Goal: Navigation & Orientation: Find specific page/section

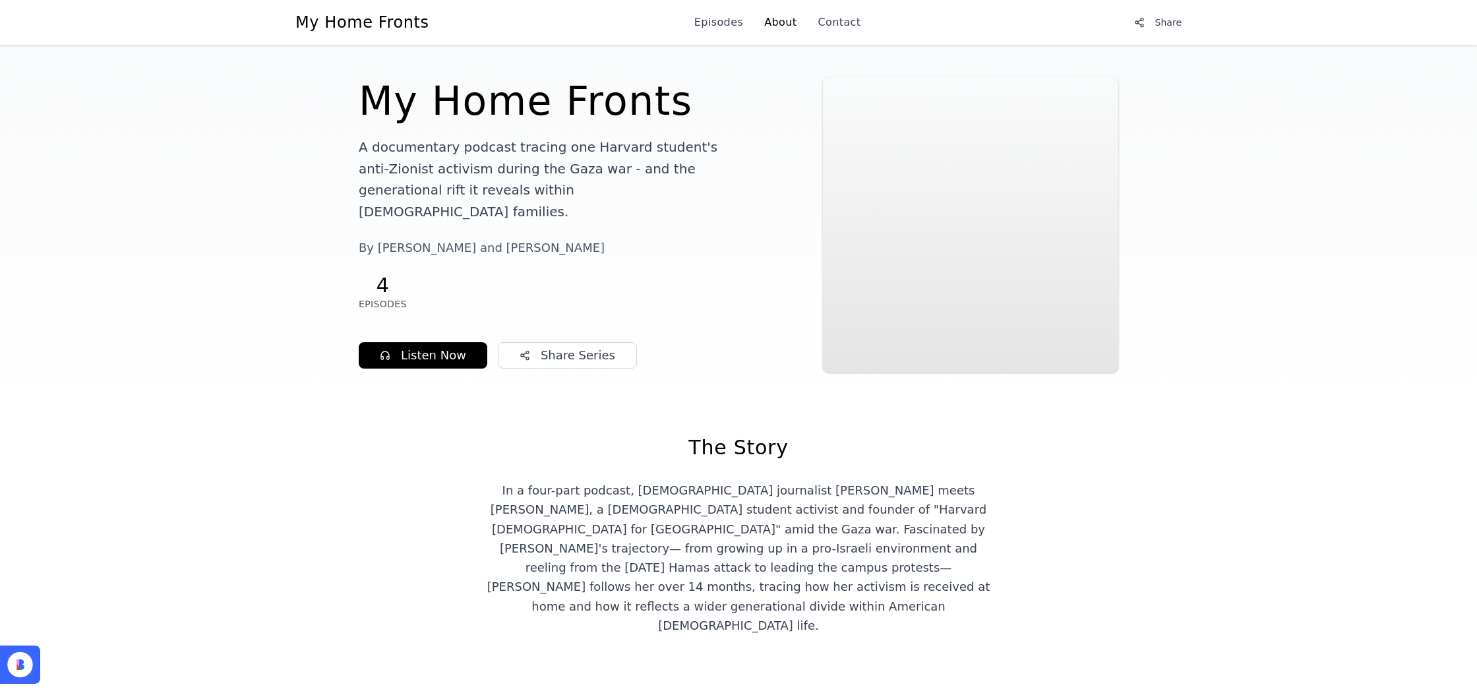
click at [771, 18] on link "About" at bounding box center [780, 23] width 32 height 16
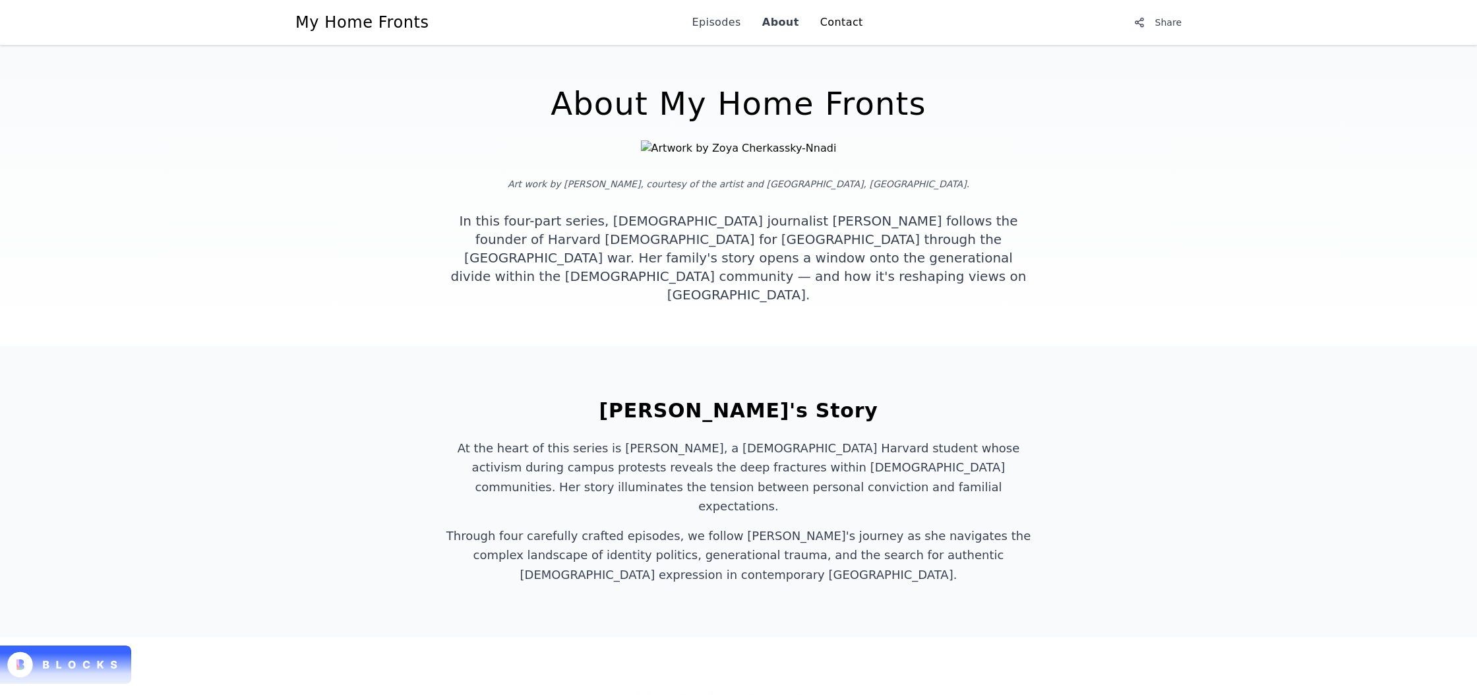
click at [827, 23] on link "Contact" at bounding box center [841, 23] width 43 height 16
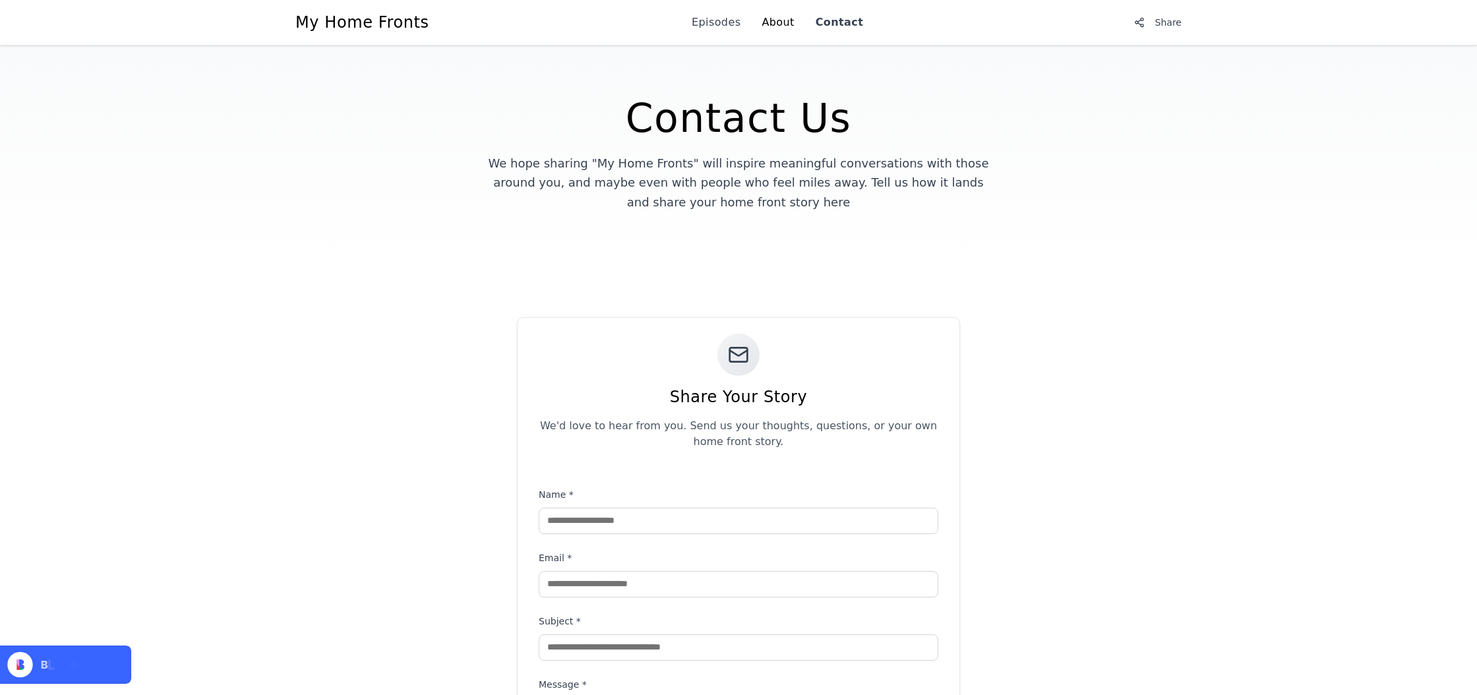
click at [776, 15] on link "About" at bounding box center [777, 23] width 32 height 16
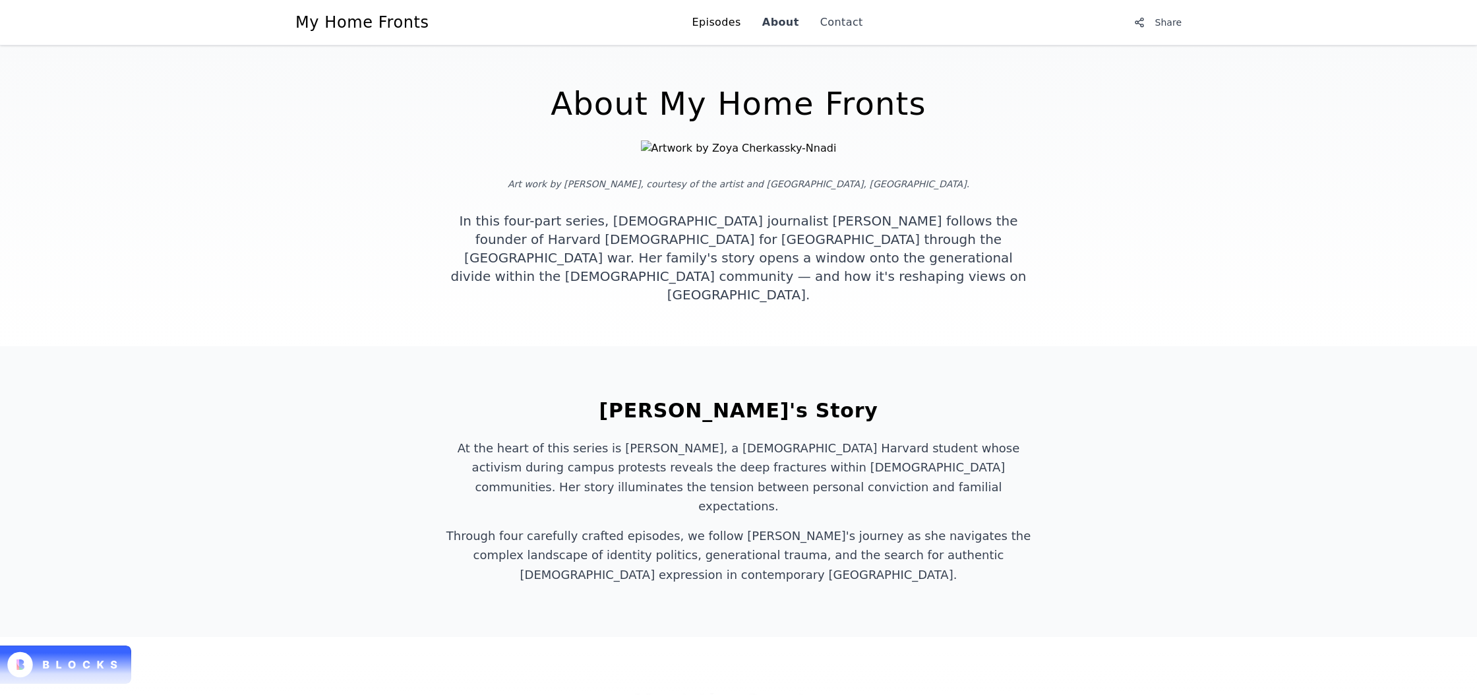
click at [722, 20] on link "Episodes" at bounding box center [716, 23] width 49 height 16
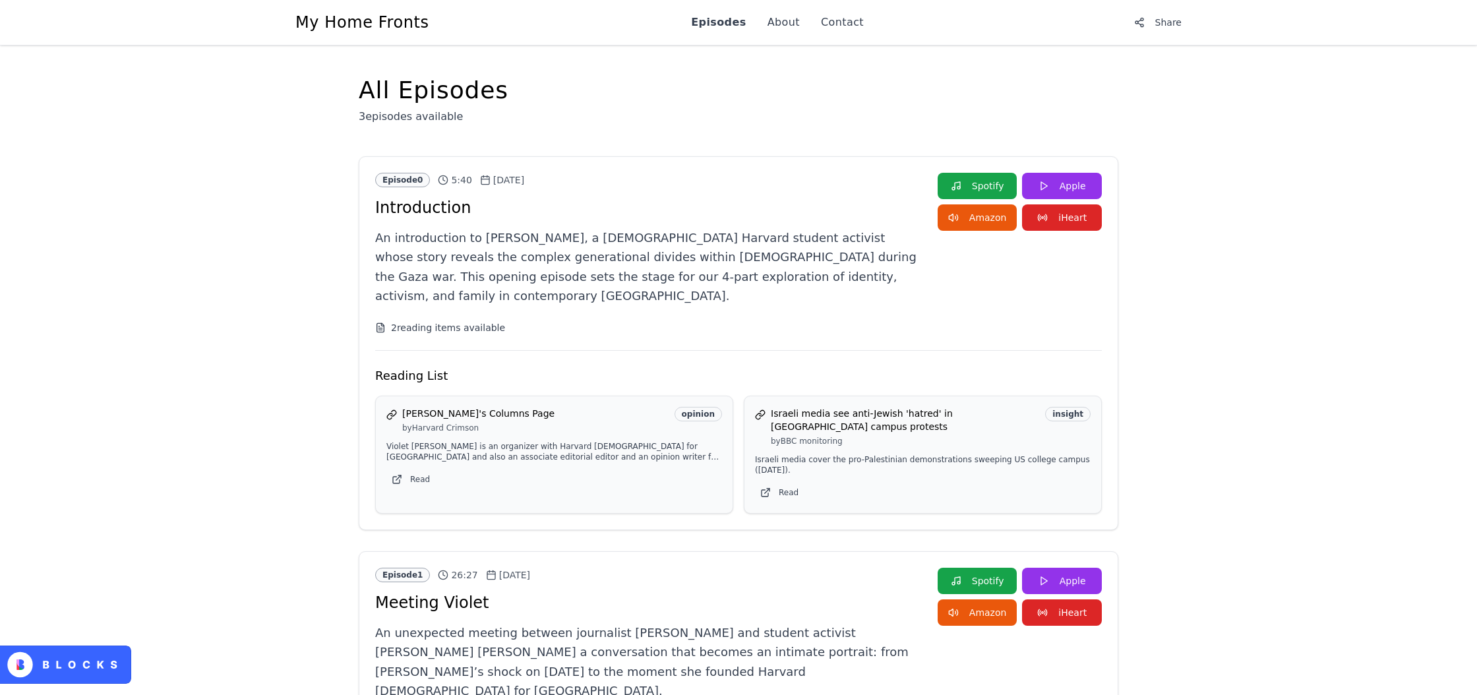
click at [86, 666] on icon at bounding box center [86, 665] width 7 height 8
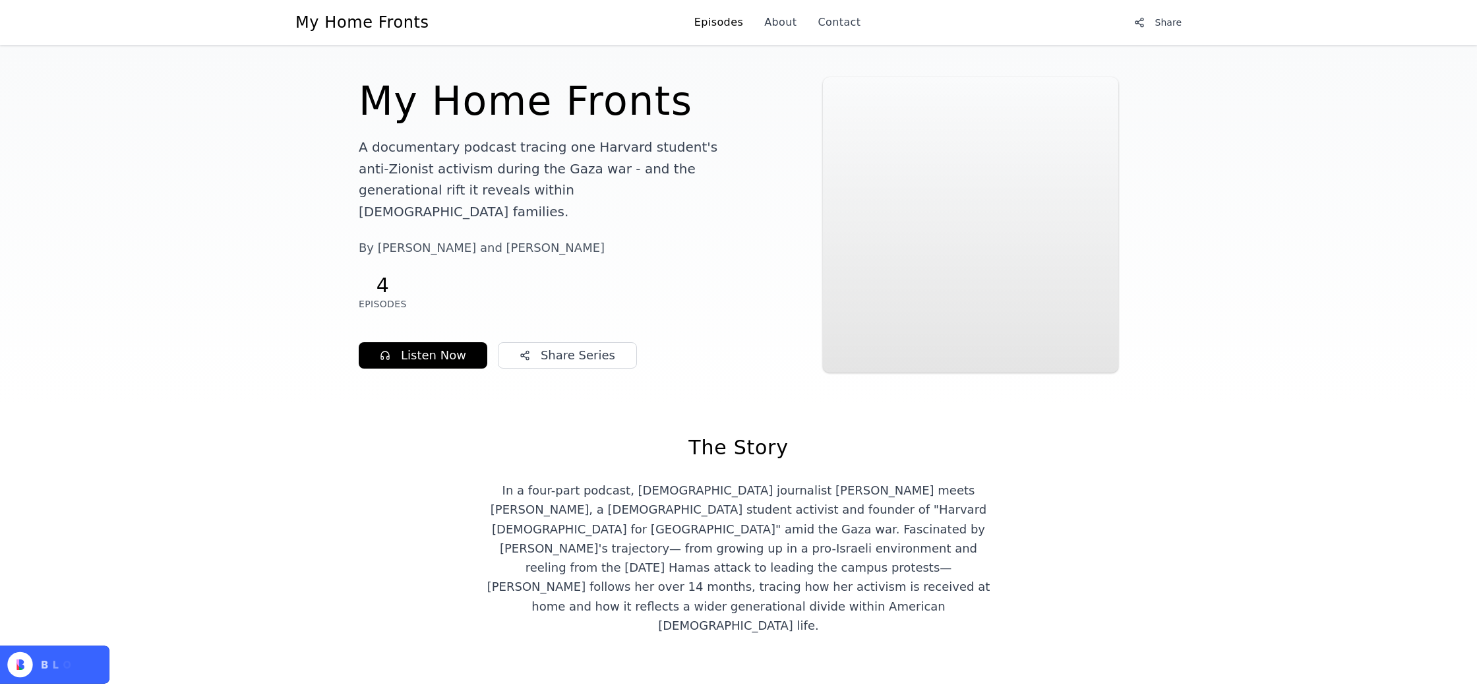
click at [710, 22] on link "Episodes" at bounding box center [718, 23] width 49 height 16
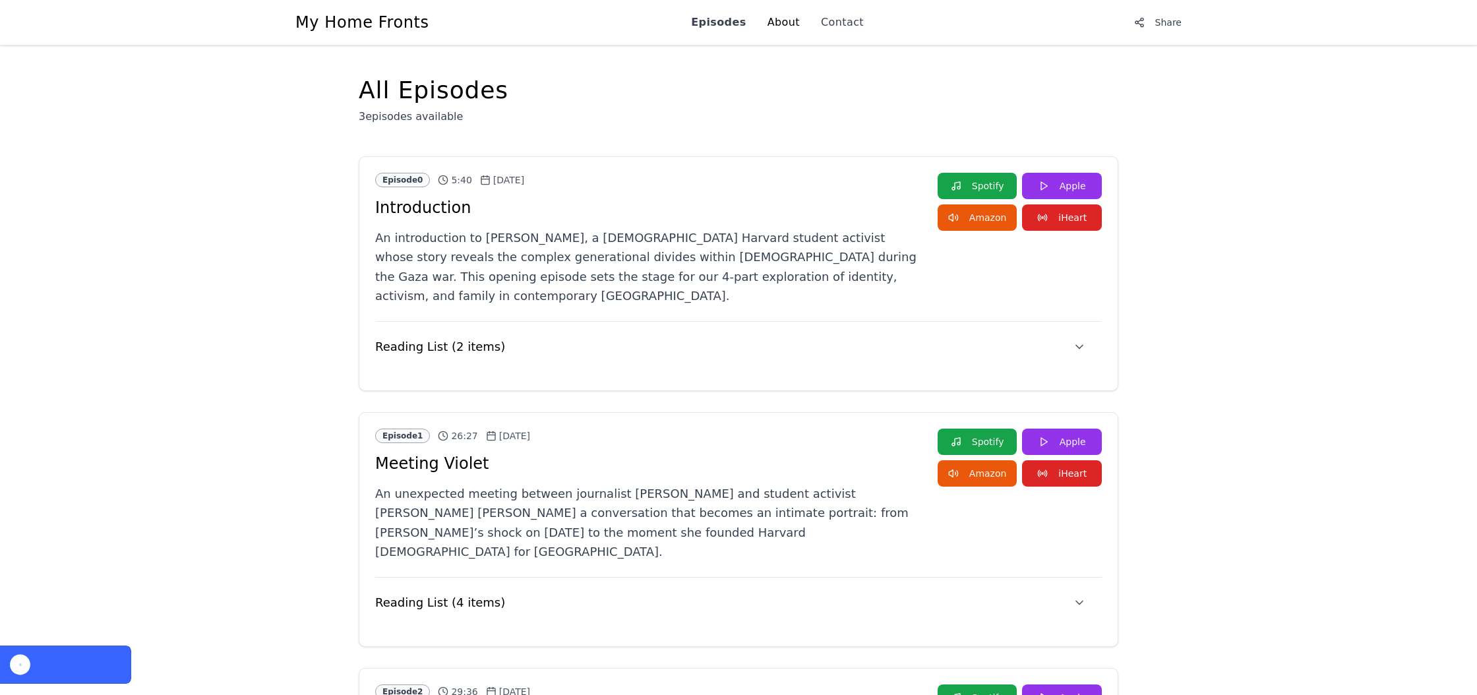
click at [767, 24] on link "About" at bounding box center [783, 23] width 32 height 16
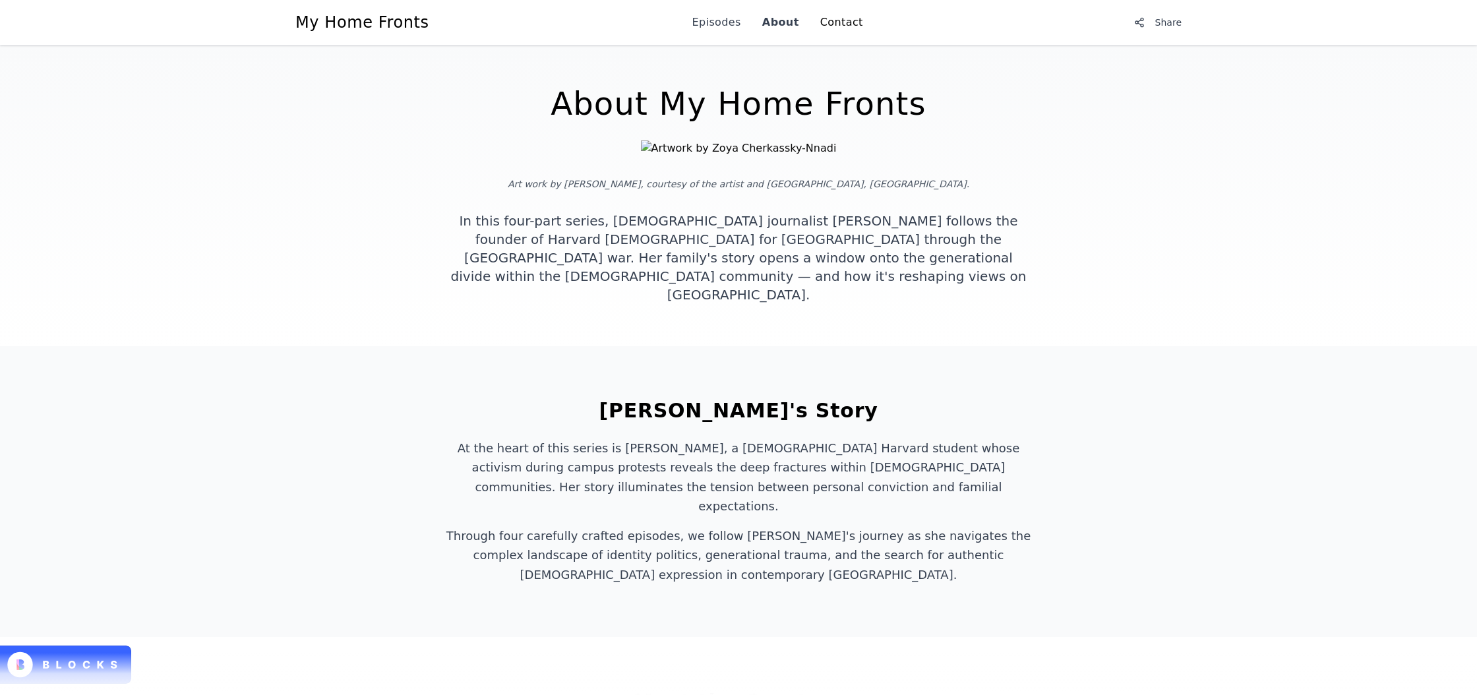
click at [837, 20] on link "Contact" at bounding box center [841, 23] width 43 height 16
